Goal: Obtain resource: Download file/media

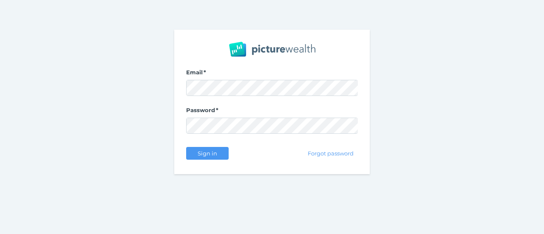
click at [200, 149] on button "Sign in" at bounding box center [207, 153] width 43 height 13
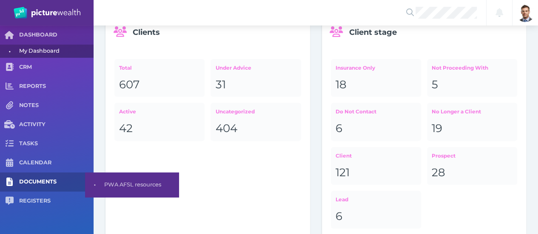
scroll to position [85, 0]
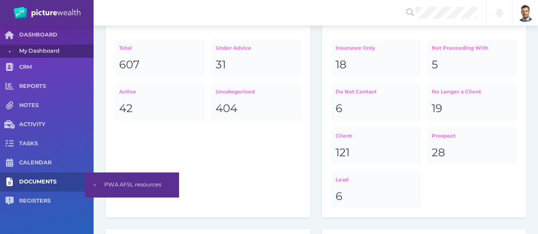
click at [39, 181] on span "DOCUMENTS" at bounding box center [56, 182] width 74 height 7
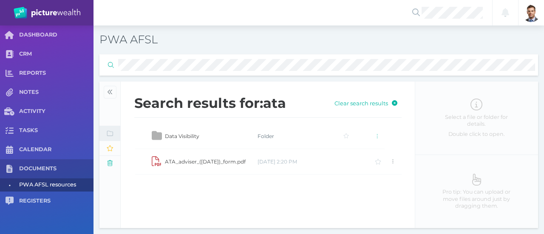
click at [187, 161] on td "ATA_adviser_([DATE])_form.pdf" at bounding box center [210, 162] width 93 height 26
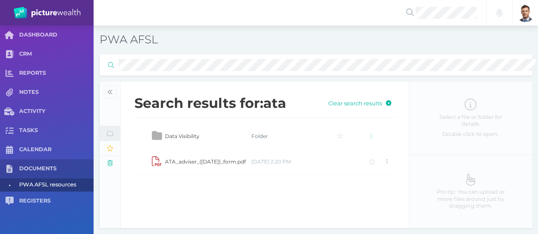
click at [187, 161] on td "ATA_adviser_([DATE])_form.pdf" at bounding box center [207, 162] width 86 height 26
